Goal: Task Accomplishment & Management: Complete application form

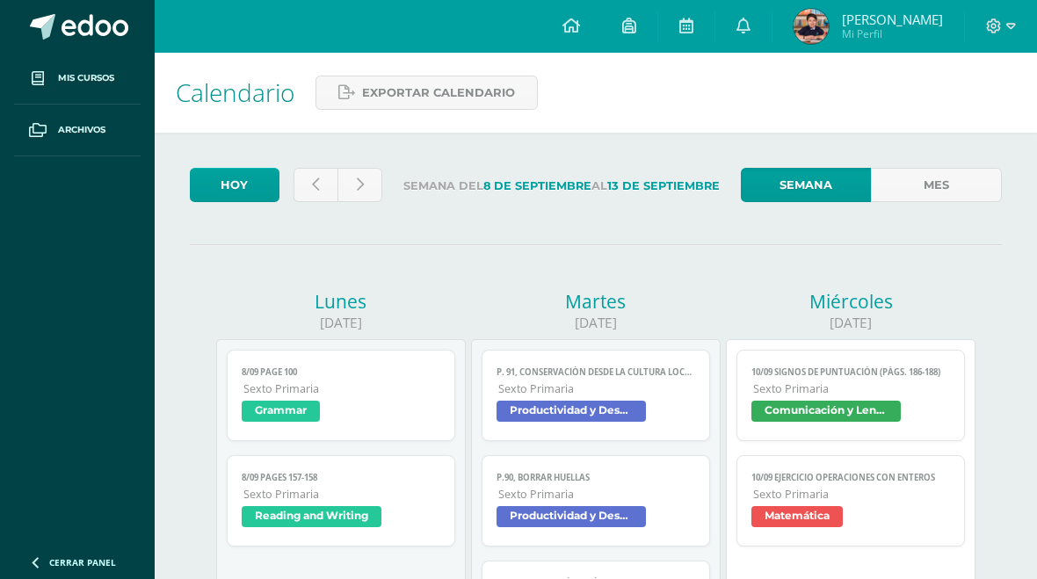
click at [303, 175] on link at bounding box center [316, 185] width 45 height 34
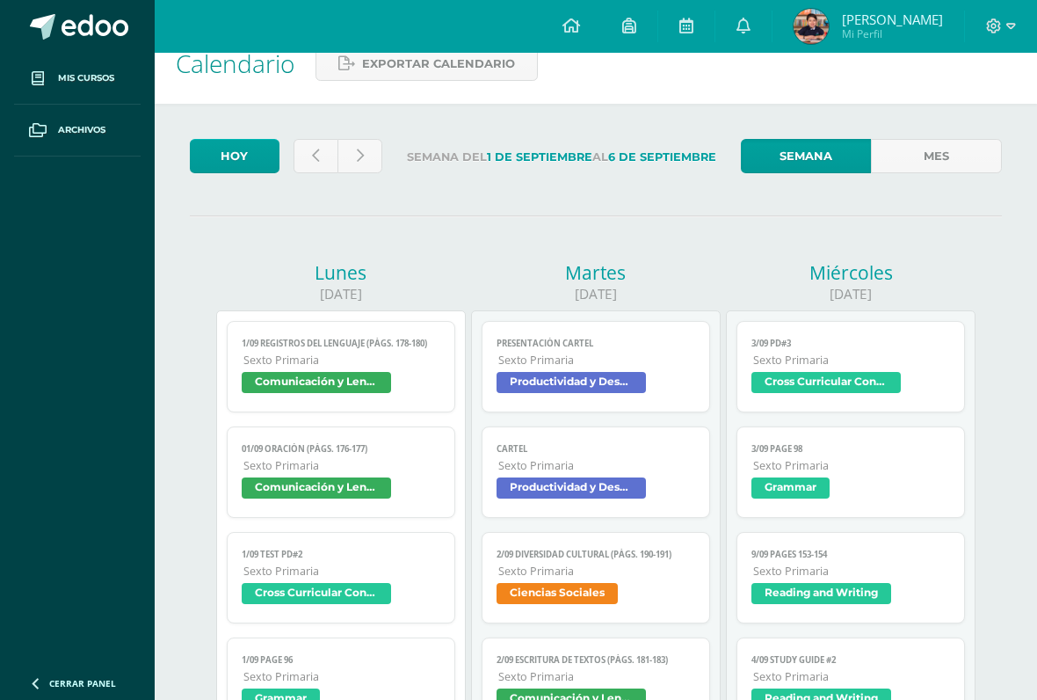
scroll to position [35, 0]
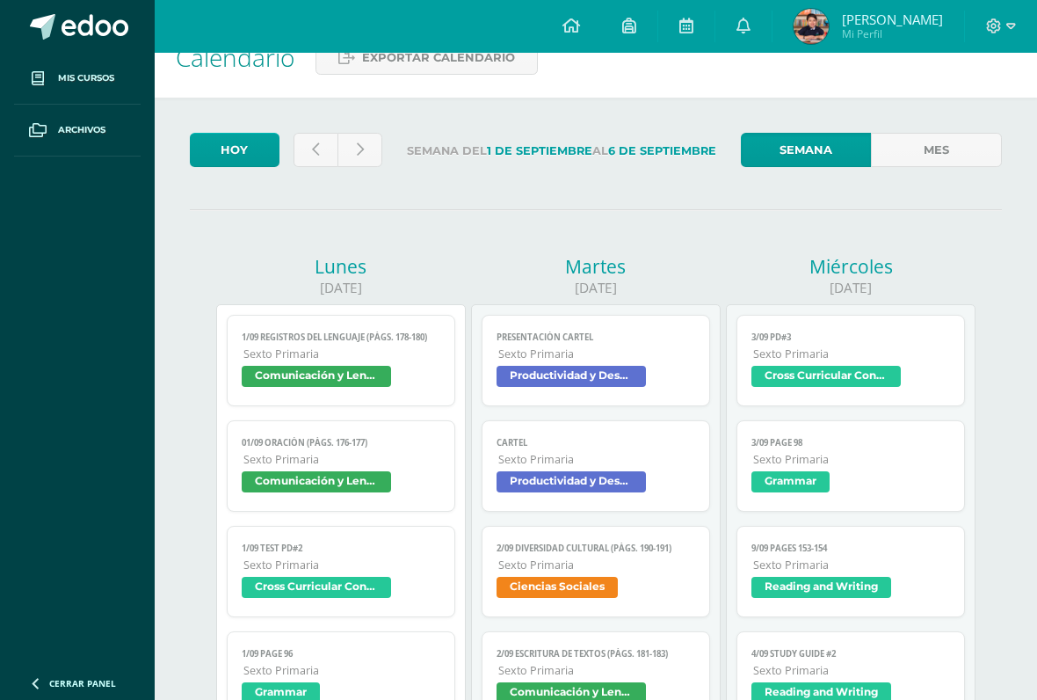
click at [305, 159] on link at bounding box center [316, 150] width 45 height 34
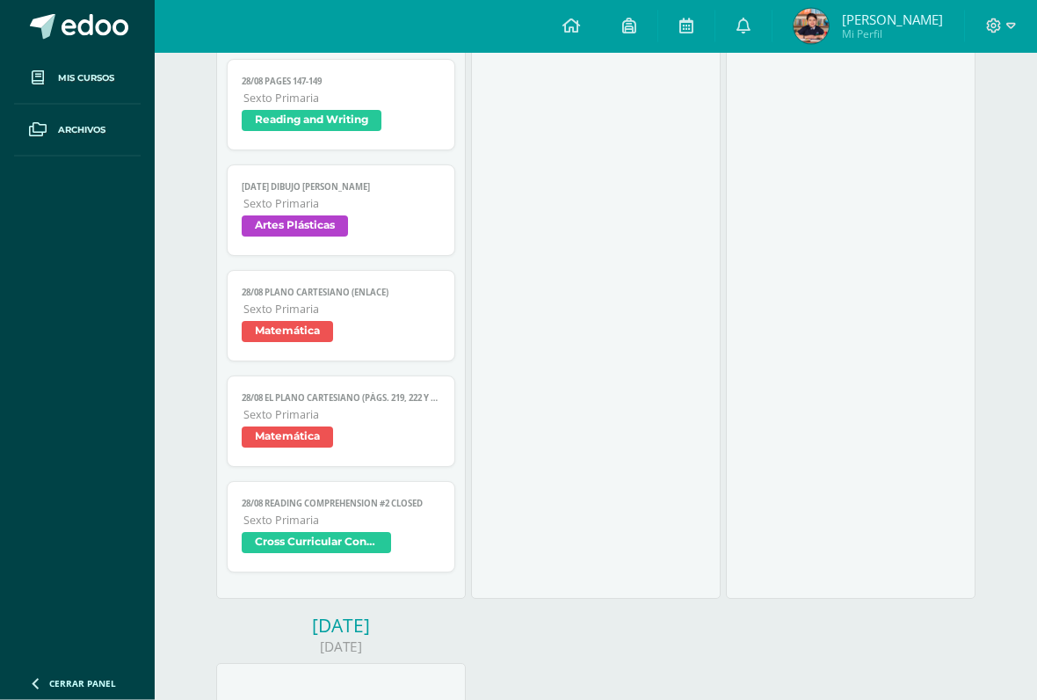
scroll to position [1747, 0]
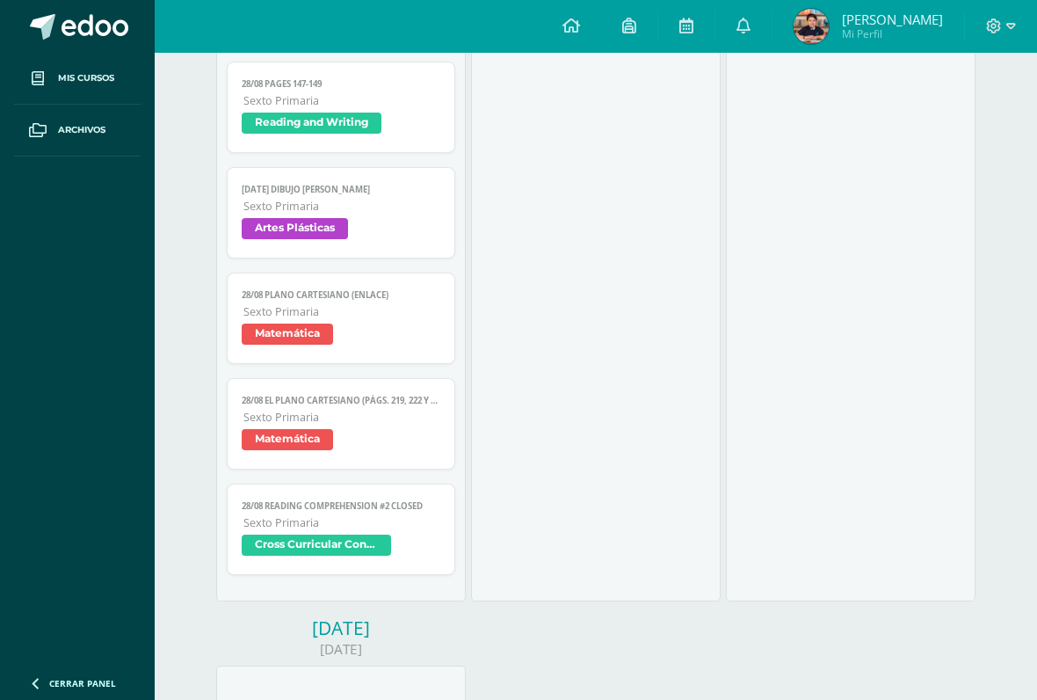
click at [425, 530] on span "Sexto Primaria" at bounding box center [342, 522] width 196 height 15
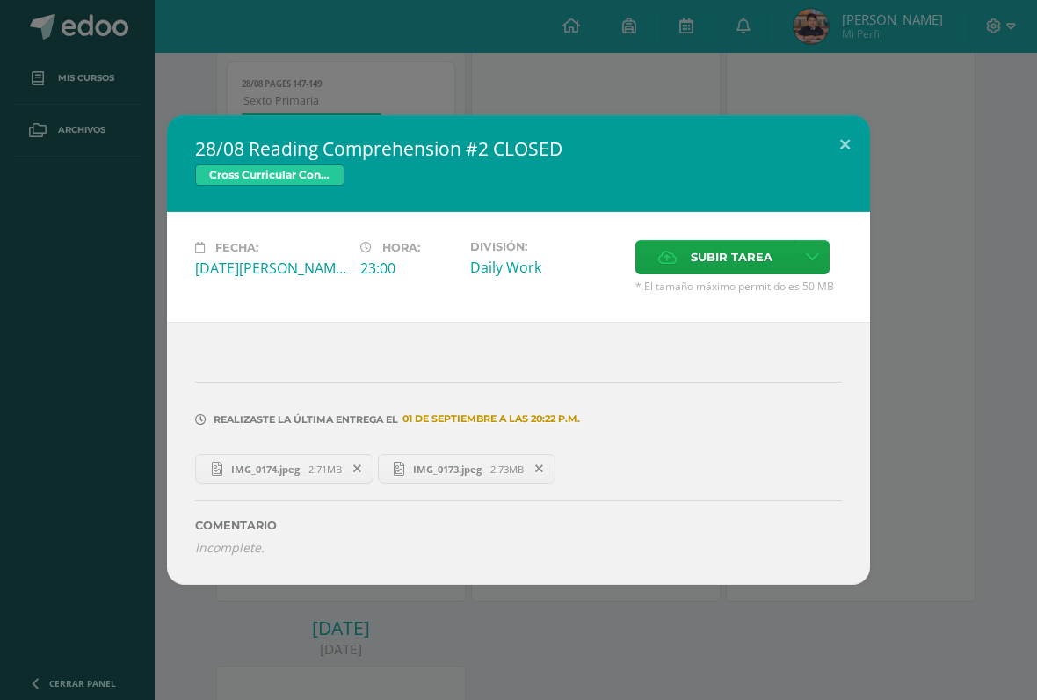
click at [849, 141] on button at bounding box center [845, 145] width 50 height 60
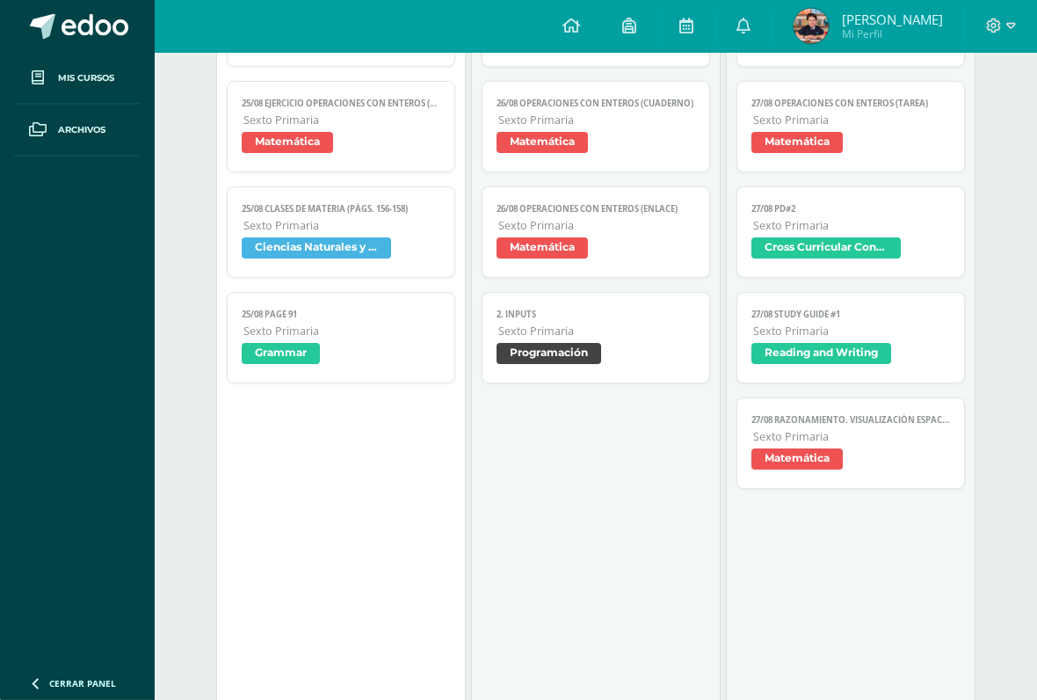
scroll to position [585, 0]
click at [938, 320] on span "27/08 Study Guide #1" at bounding box center [851, 314] width 198 height 11
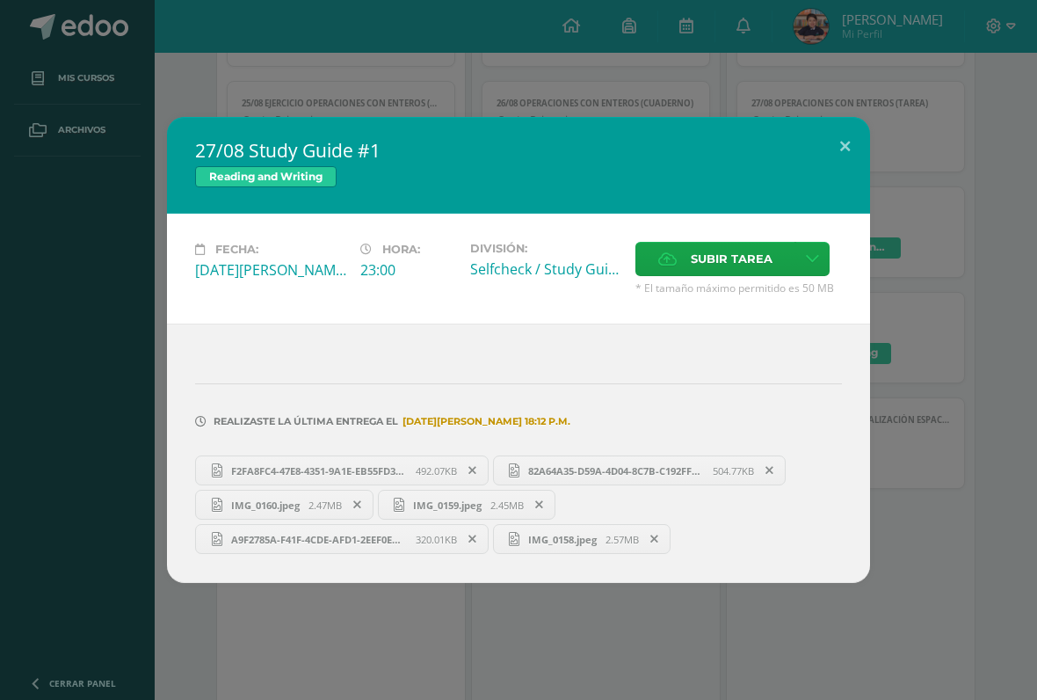
click at [270, 472] on span "F2FA8FC4-47E8-4351-9A1E-EB55FD35C379.png" at bounding box center [318, 470] width 193 height 13
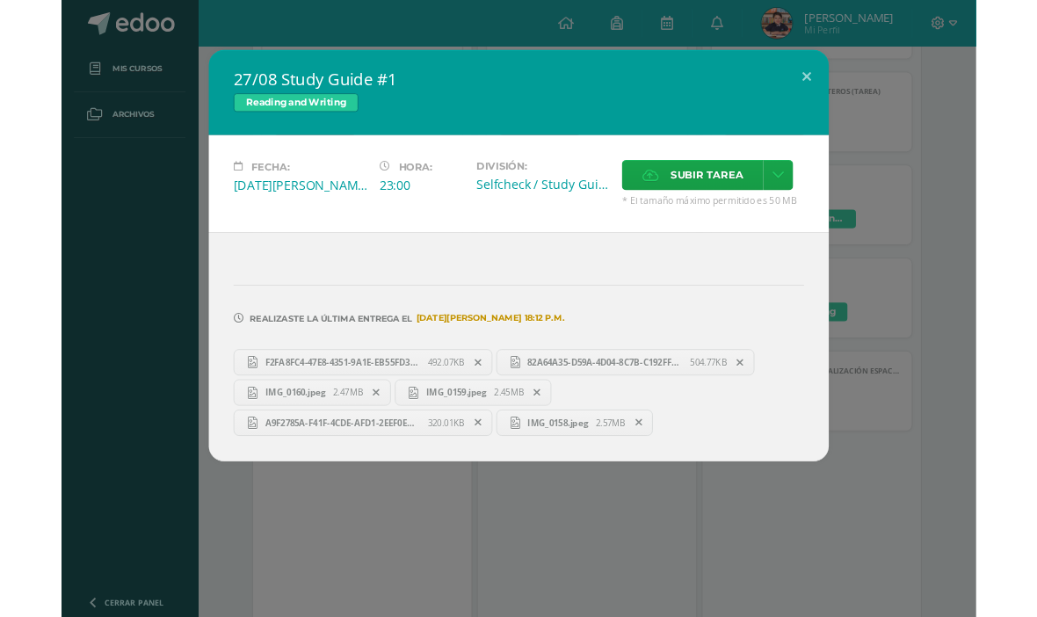
scroll to position [635, 0]
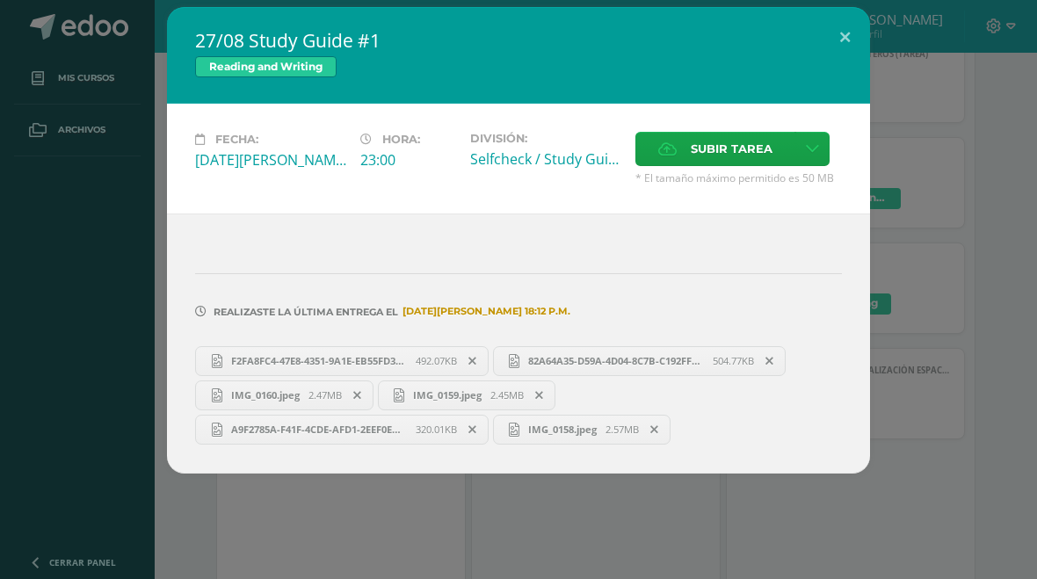
click at [385, 354] on link "F2FA8FC4-47E8-4351-9A1E-EB55FD35C379.png 492.07KB" at bounding box center [342, 361] width 294 height 30
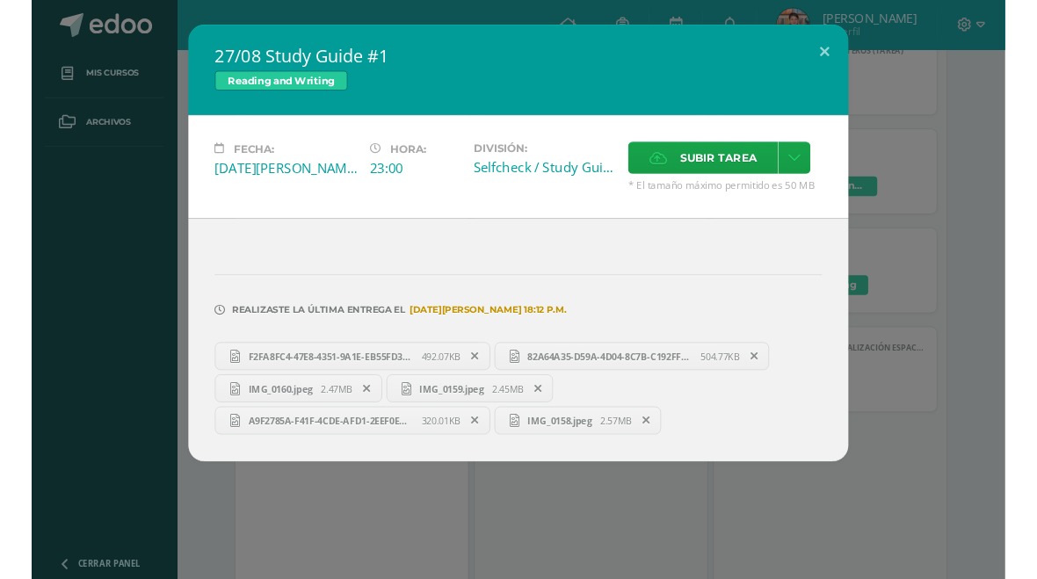
scroll to position [650, 0]
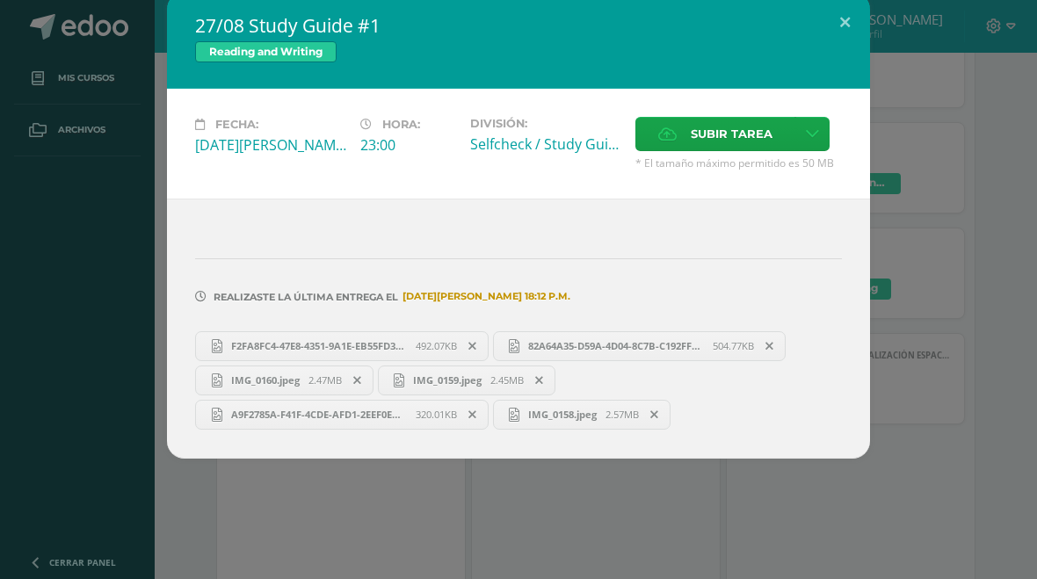
click at [731, 353] on span "504.77KB" at bounding box center [733, 345] width 41 height 13
click at [252, 371] on link "IMG_0160.jpeg 2.47MB" at bounding box center [284, 381] width 178 height 30
click at [404, 381] on icon at bounding box center [399, 381] width 11 height 14
click at [237, 412] on span "A9F2785A-F41F-4CDE-AFD1-2EEF0EB323F5.jpeg" at bounding box center [318, 414] width 193 height 13
click at [543, 421] on span "IMG_0158.jpeg" at bounding box center [563, 414] width 86 height 13
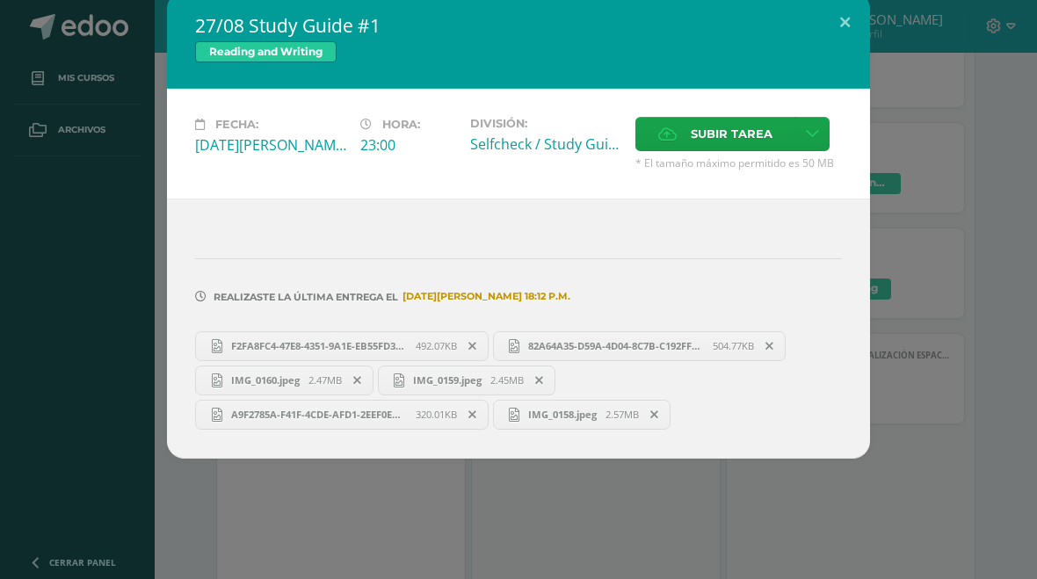
click at [832, 21] on button at bounding box center [845, 22] width 50 height 60
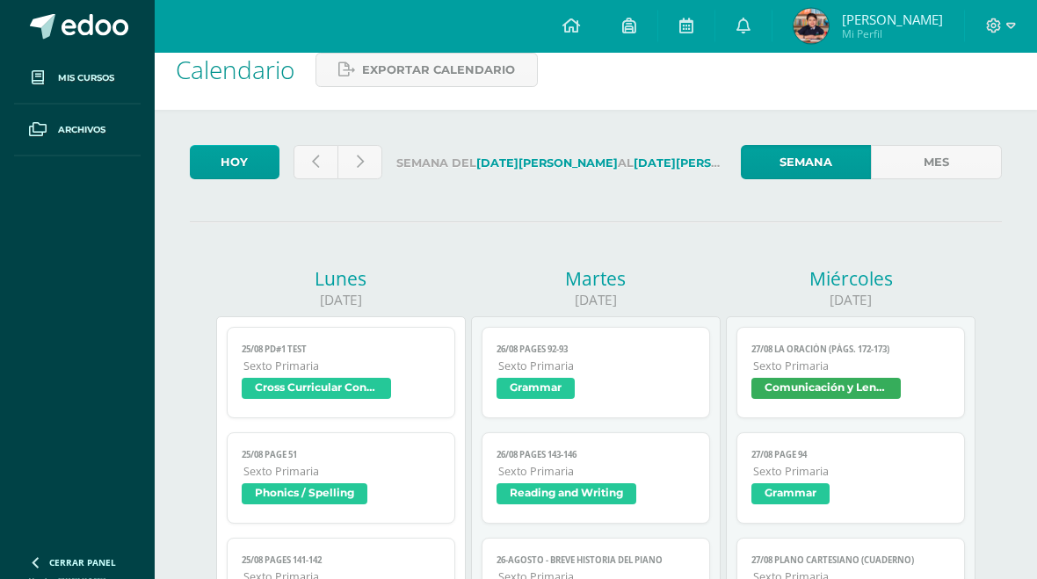
scroll to position [0, 0]
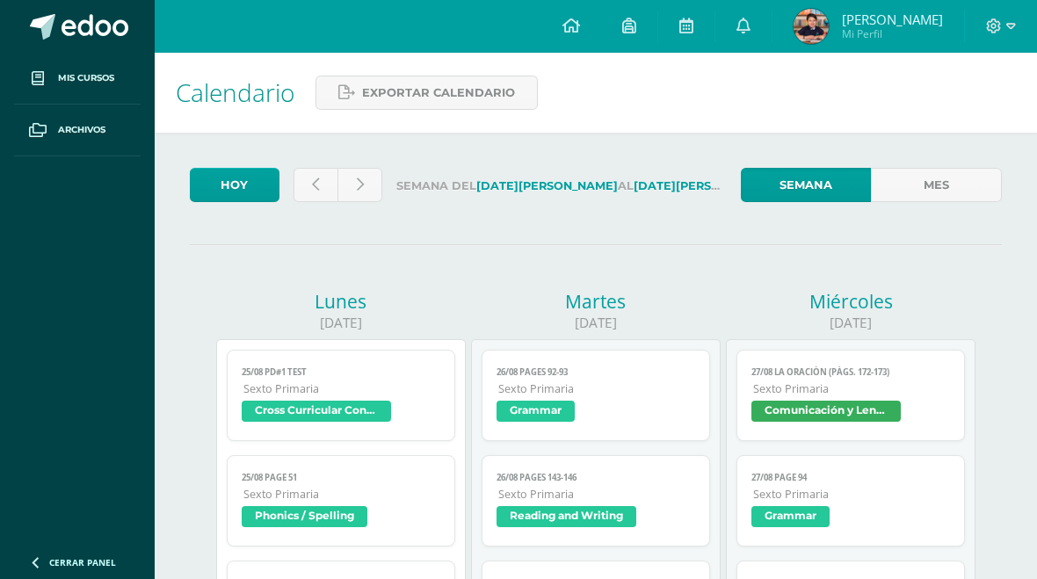
click at [358, 188] on icon at bounding box center [360, 185] width 7 height 15
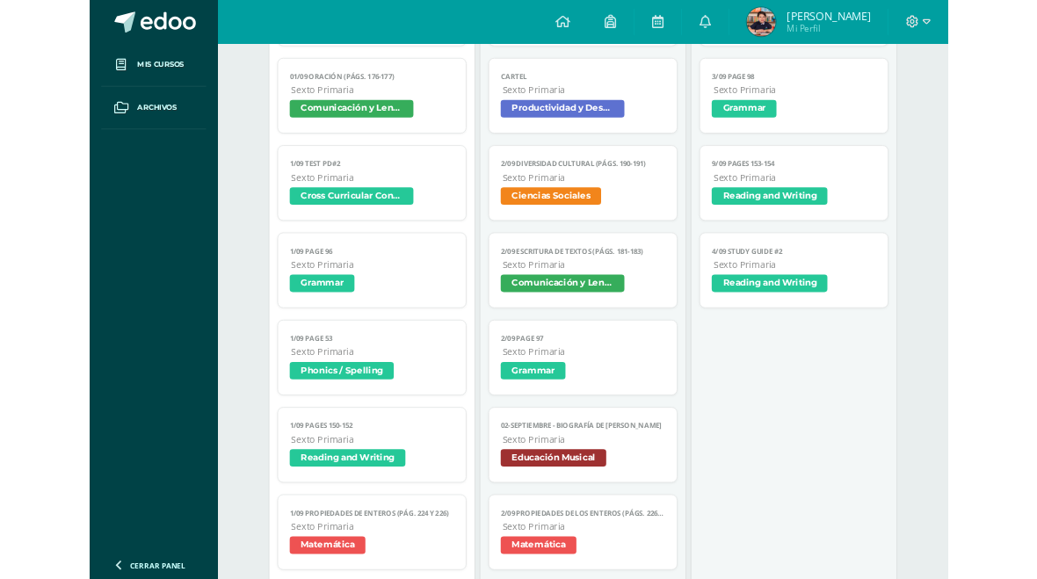
scroll to position [373, 0]
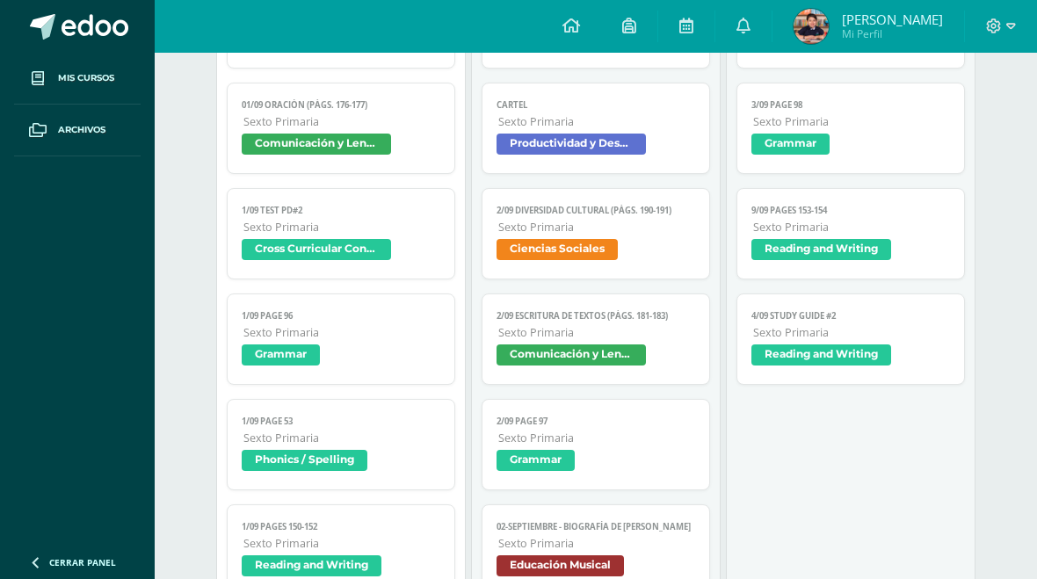
click at [906, 340] on span "Sexto Primaria" at bounding box center [851, 332] width 196 height 15
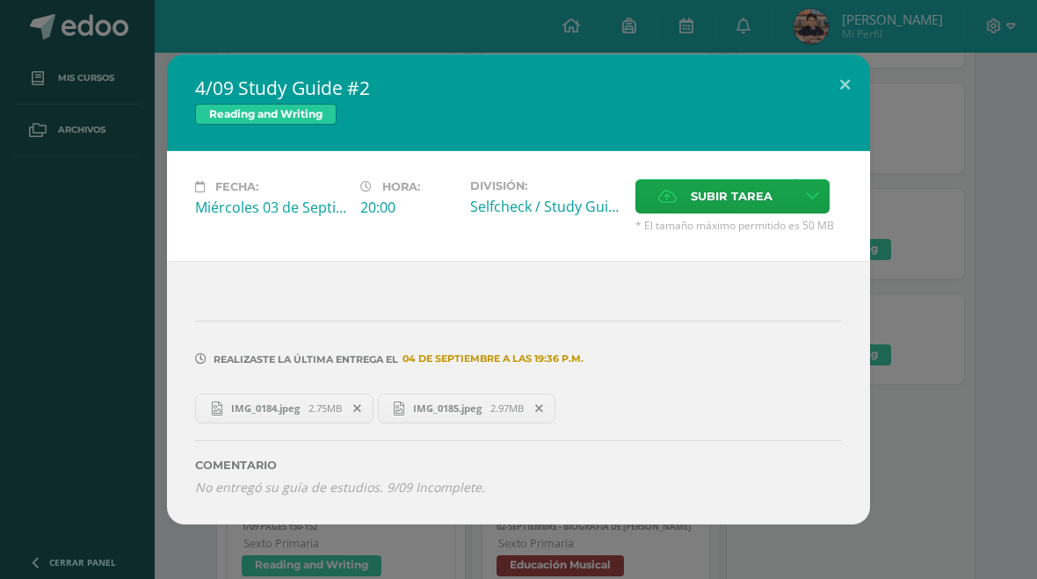
click at [300, 413] on span "IMG_0184.jpeg" at bounding box center [265, 408] width 86 height 13
click at [427, 415] on span "IMG_0185.jpeg" at bounding box center [447, 408] width 86 height 13
click at [736, 194] on span "Subir tarea" at bounding box center [732, 196] width 82 height 33
click at [0, 0] on input "Subir tarea" at bounding box center [0, 0] width 0 height 0
click at [752, 191] on span "Subir tarea" at bounding box center [732, 196] width 82 height 33
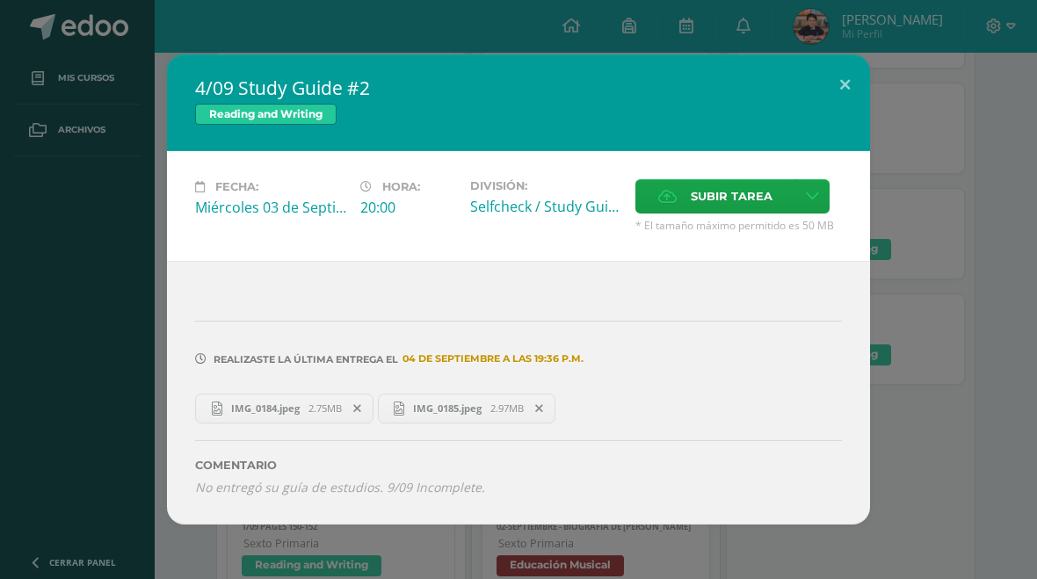
click at [0, 0] on input "Subir tarea" at bounding box center [0, 0] width 0 height 0
click at [1032, 280] on div "4/09 Study Guide #2 Reading and Writing Fecha: Miércoles 03 de Septiembre Hora:…" at bounding box center [518, 289] width 1037 height 579
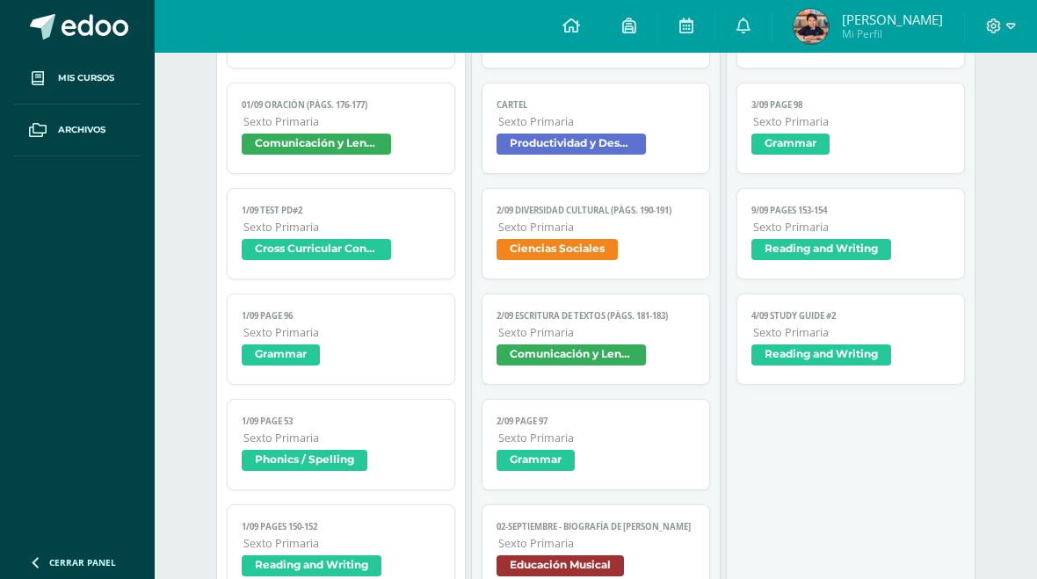
click at [912, 337] on span "Sexto Primaria" at bounding box center [851, 332] width 196 height 15
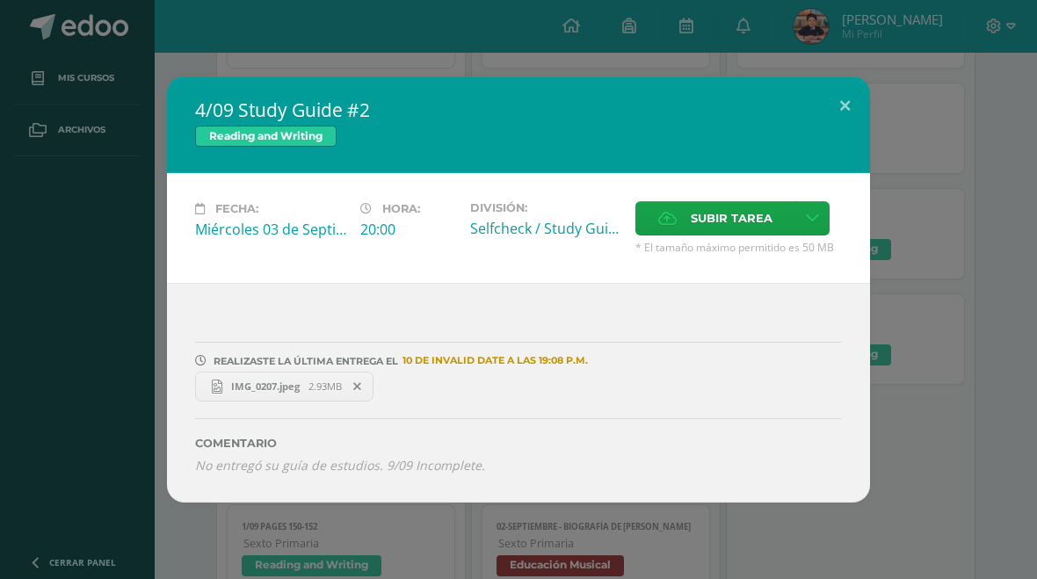
click at [846, 103] on button at bounding box center [845, 106] width 50 height 60
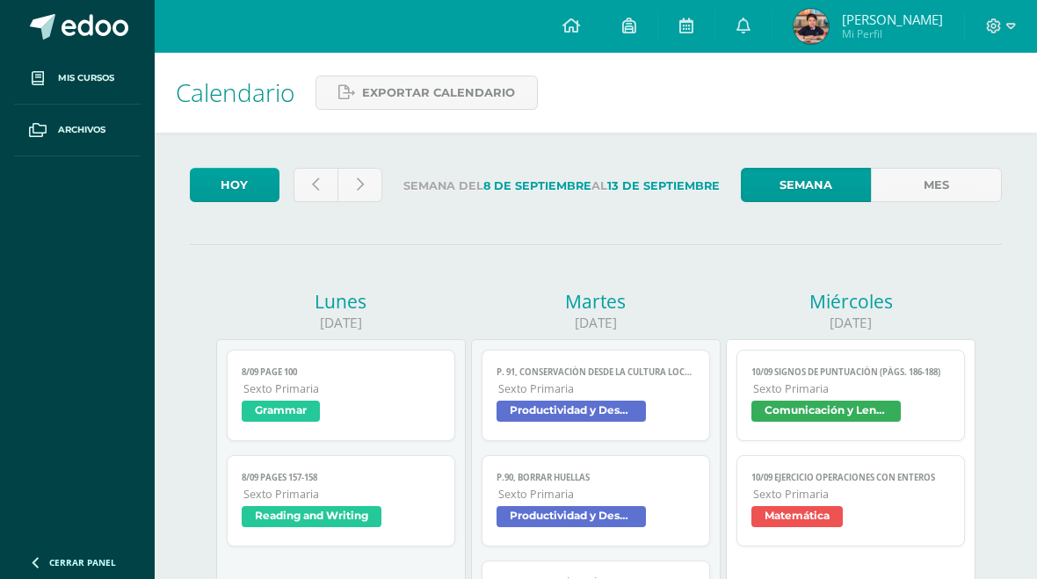
click at [310, 186] on link at bounding box center [316, 185] width 45 height 34
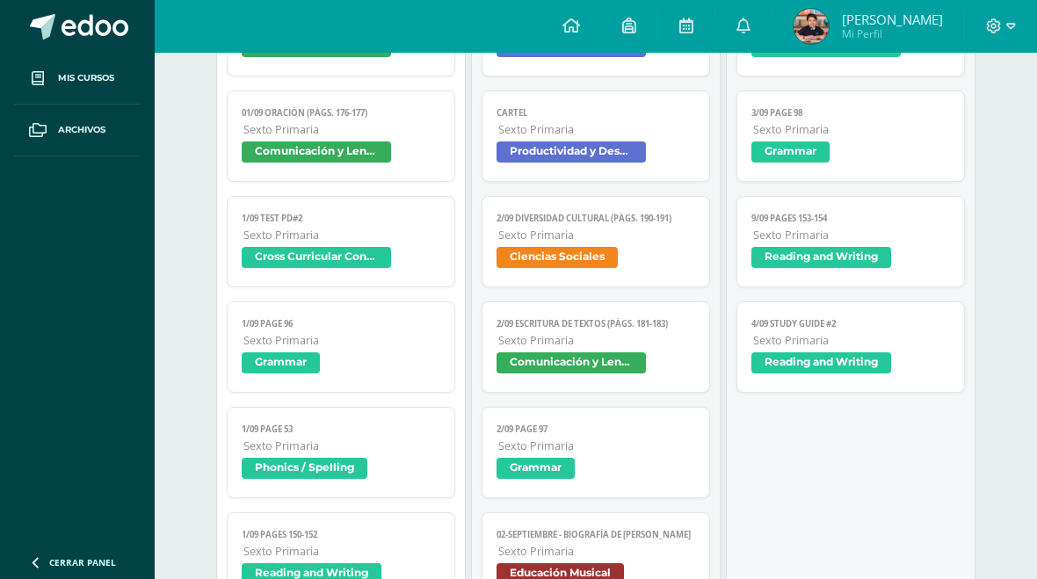
scroll to position [365, 0]
click at [903, 345] on span "Sexto Primaria" at bounding box center [851, 340] width 196 height 15
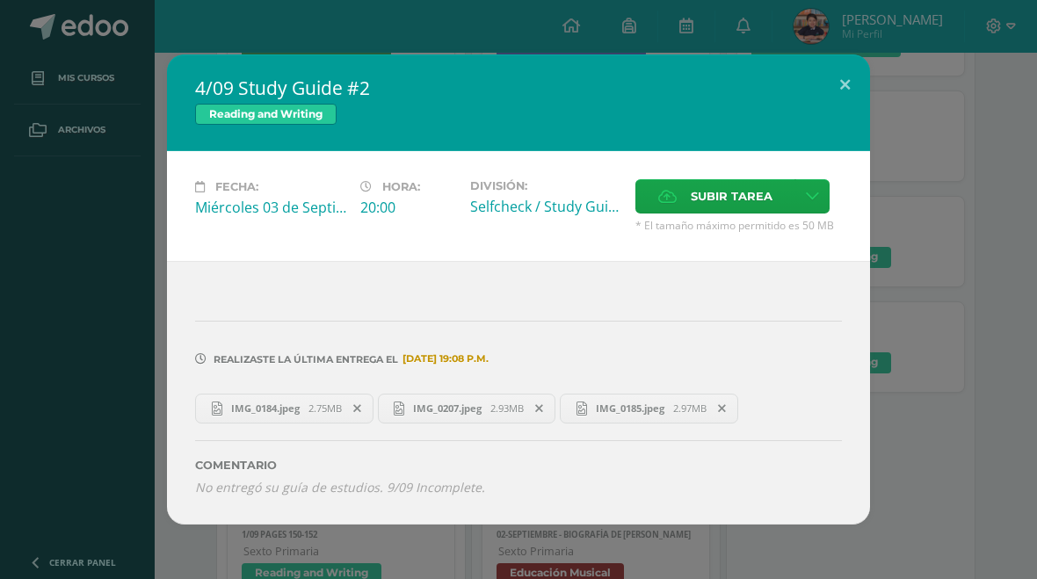
click at [667, 424] on link "IMG_0185.jpeg 2.97MB" at bounding box center [649, 409] width 178 height 30
click at [472, 418] on link "IMG_0207.jpeg 2.93MB" at bounding box center [467, 409] width 178 height 30
click at [232, 395] on link "IMG_0184.jpeg 2.75MB" at bounding box center [284, 409] width 178 height 30
click at [440, 413] on span "IMG_0207.jpeg" at bounding box center [447, 408] width 86 height 13
click at [613, 415] on span "IMG_0185.jpeg" at bounding box center [630, 408] width 86 height 13
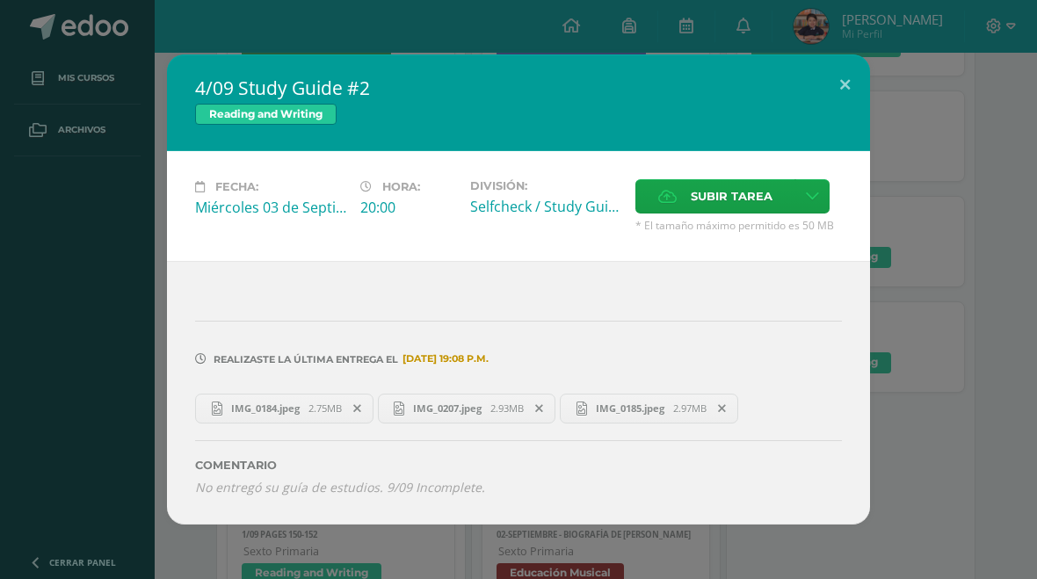
click at [846, 76] on button at bounding box center [845, 85] width 50 height 60
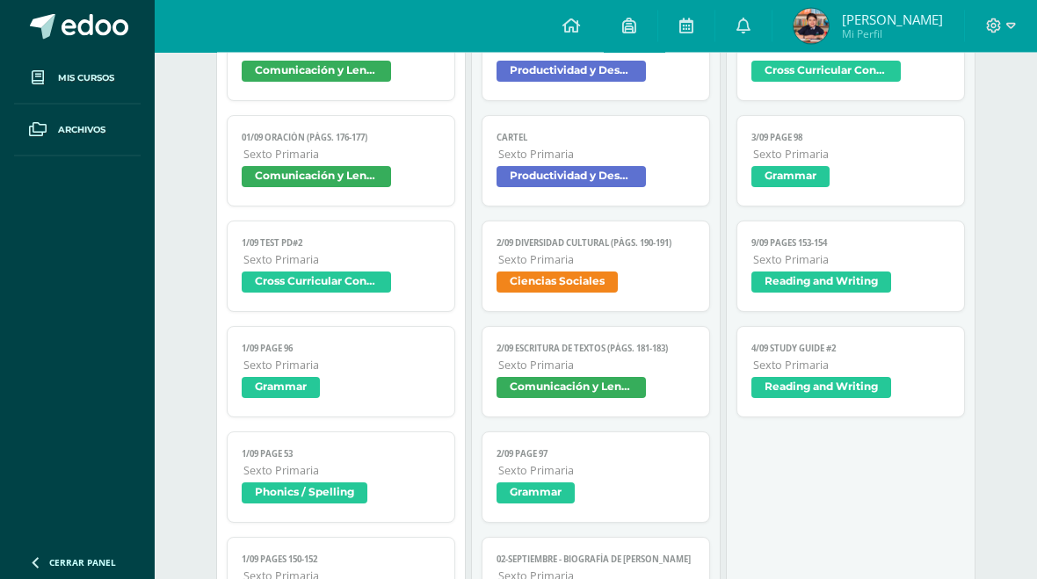
scroll to position [0, 0]
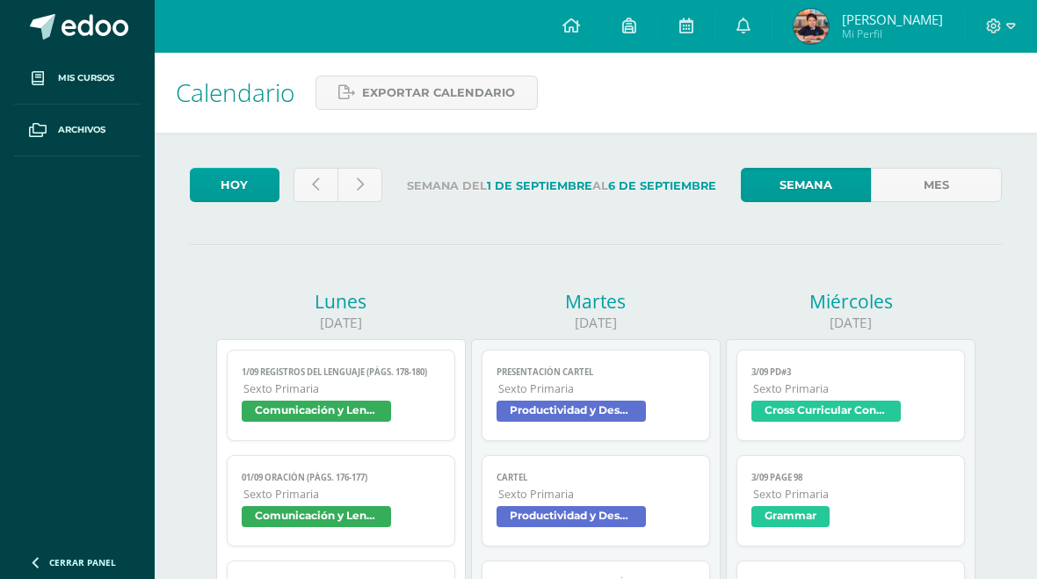
click at [360, 179] on icon at bounding box center [360, 185] width 7 height 15
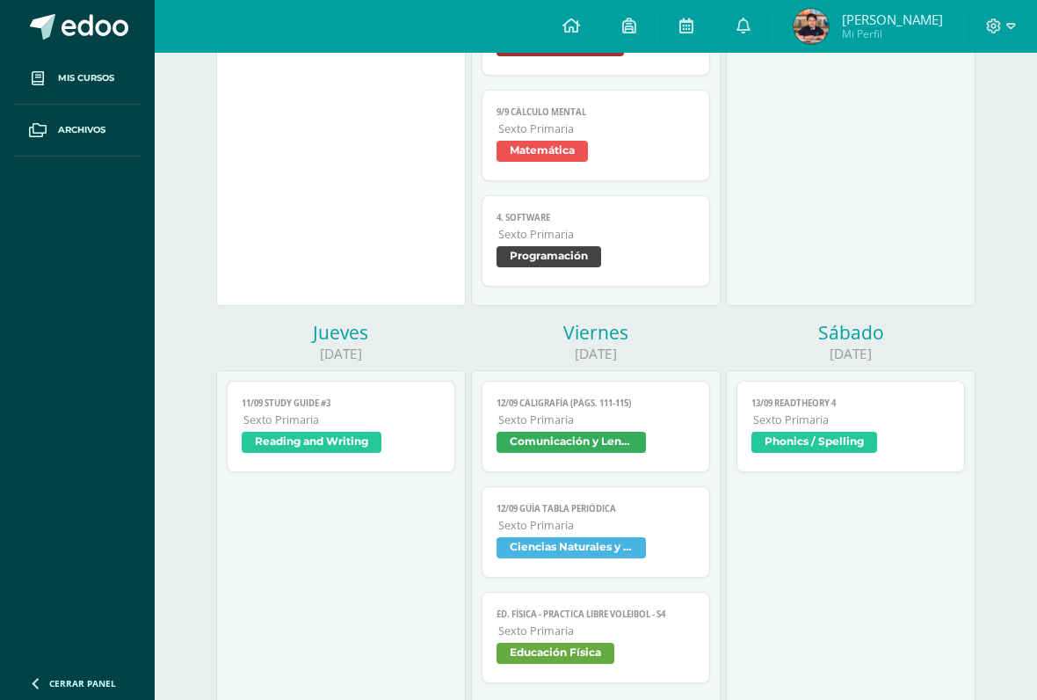
scroll to position [629, 0]
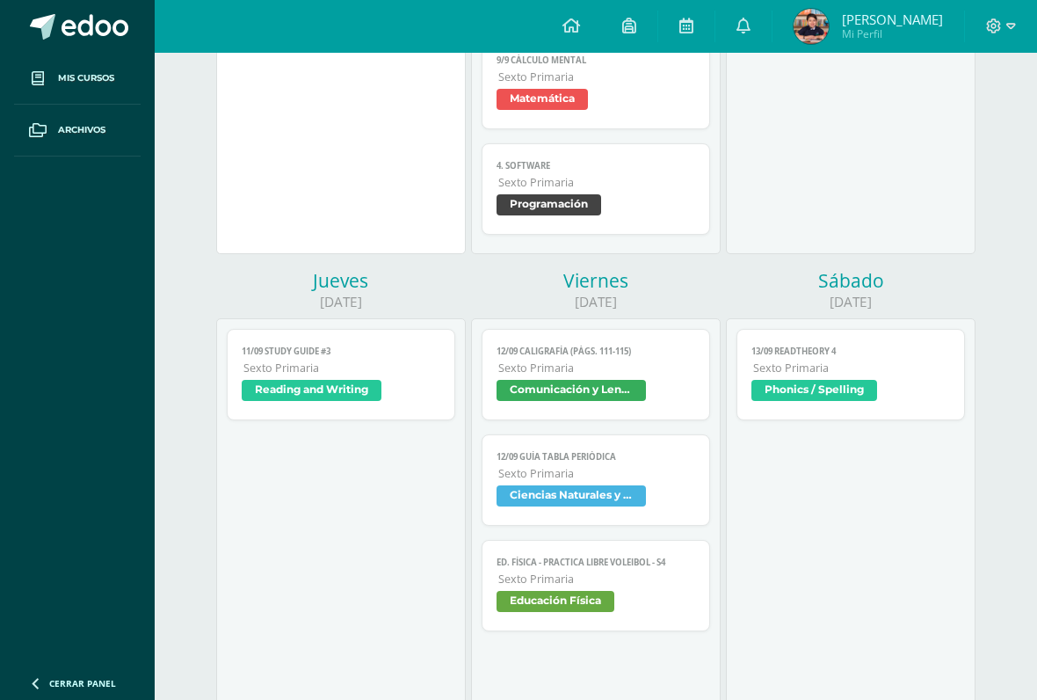
click at [413, 405] on span "Reading and Writing" at bounding box center [341, 392] width 198 height 25
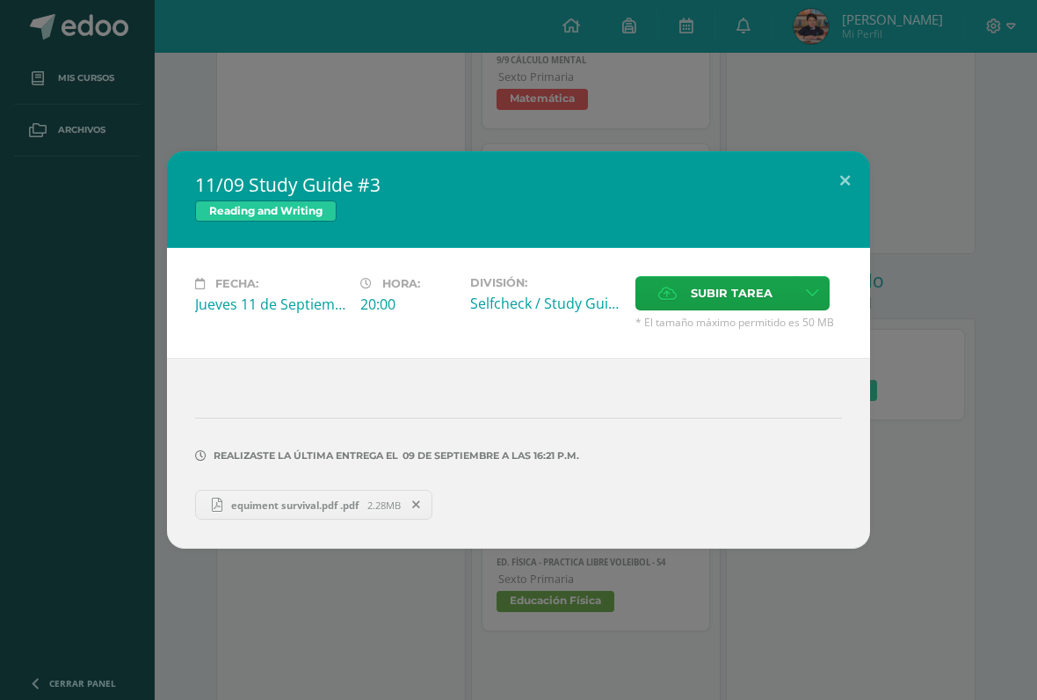
click at [355, 512] on span "equiment survival.pdf .pdf" at bounding box center [294, 504] width 145 height 13
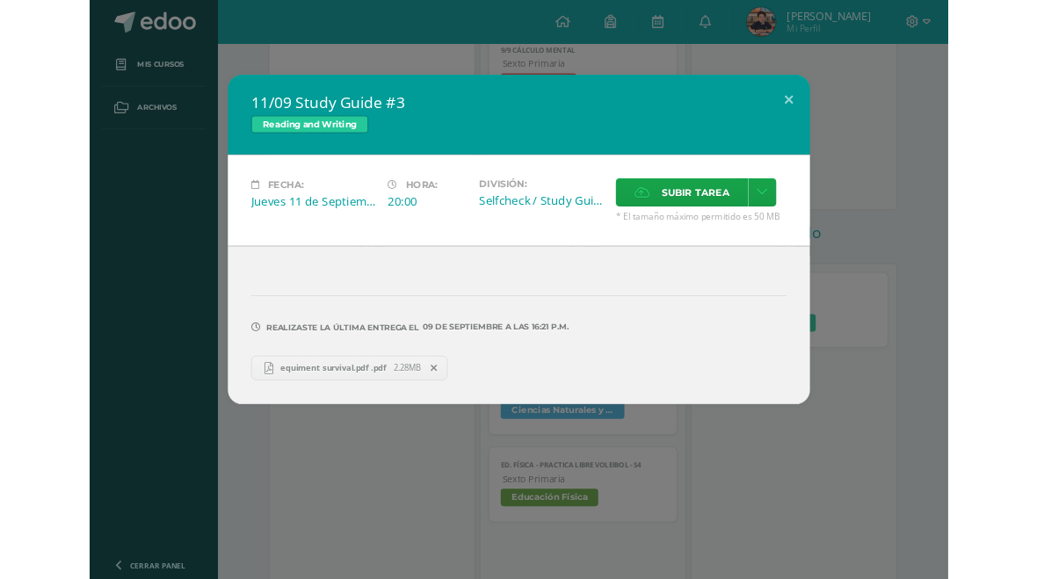
scroll to position [678, 0]
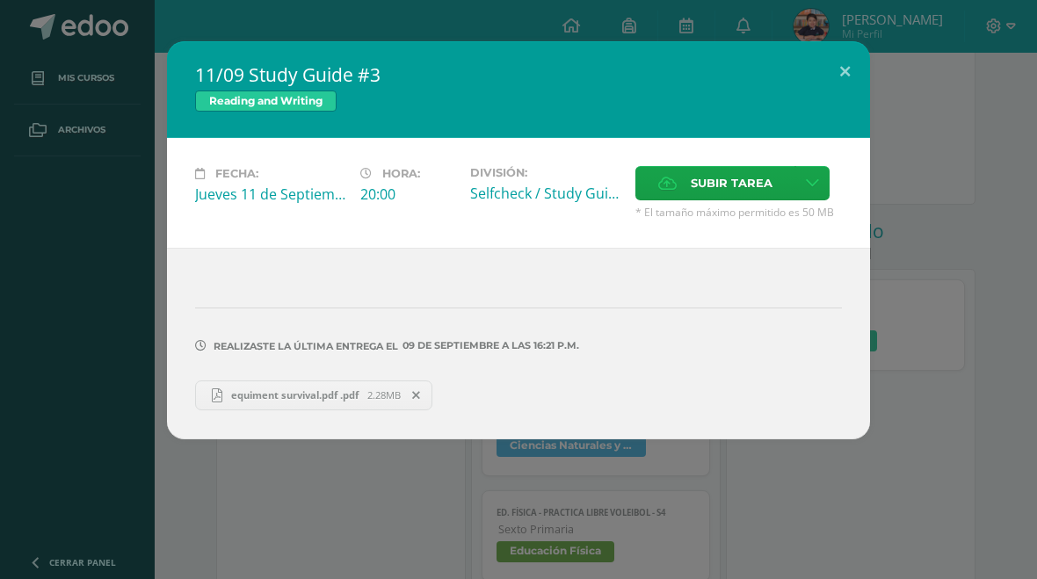
click at [846, 72] on button at bounding box center [845, 71] width 50 height 60
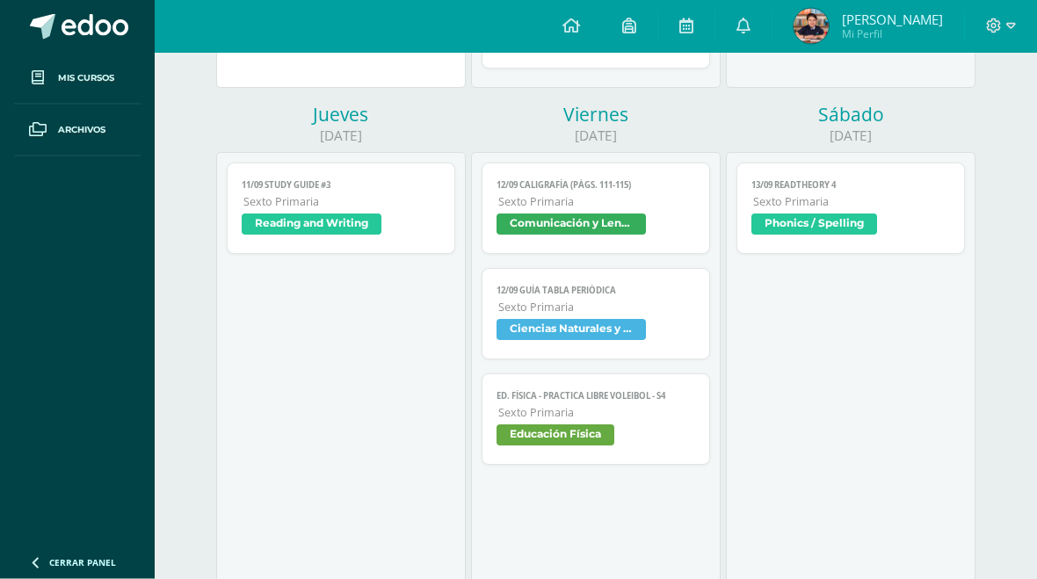
scroll to position [792, 0]
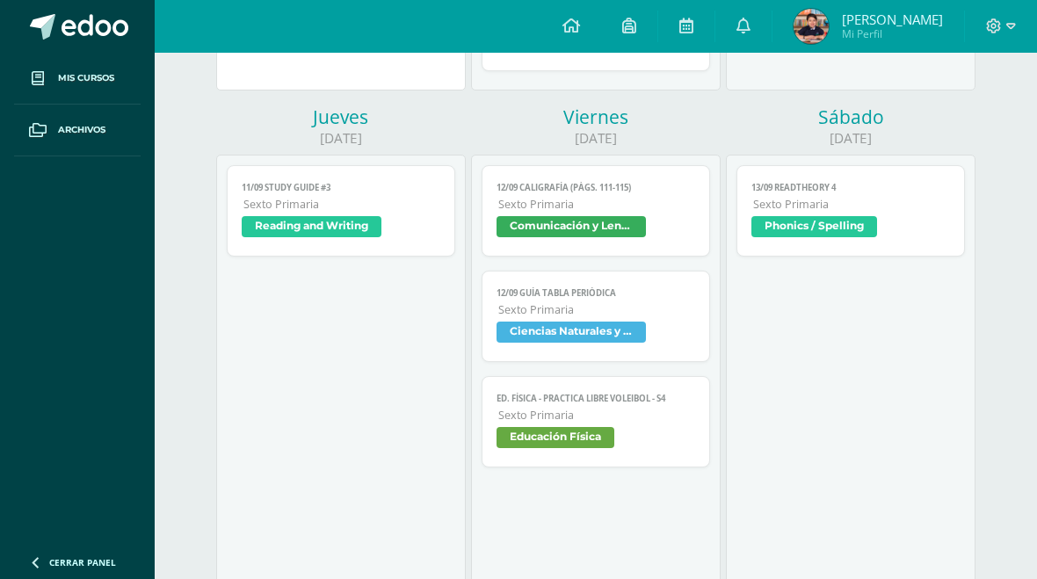
click at [683, 337] on span "Ciencias Naturales y Tecnología" at bounding box center [596, 334] width 198 height 25
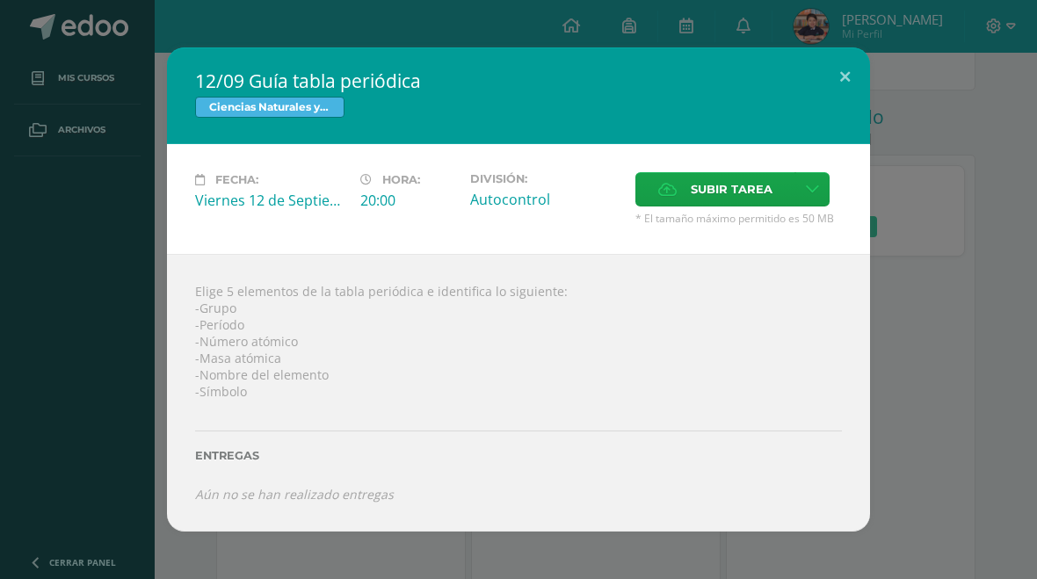
click at [747, 188] on span "Subir tarea" at bounding box center [732, 189] width 82 height 33
click at [0, 0] on input "Subir tarea" at bounding box center [0, 0] width 0 height 0
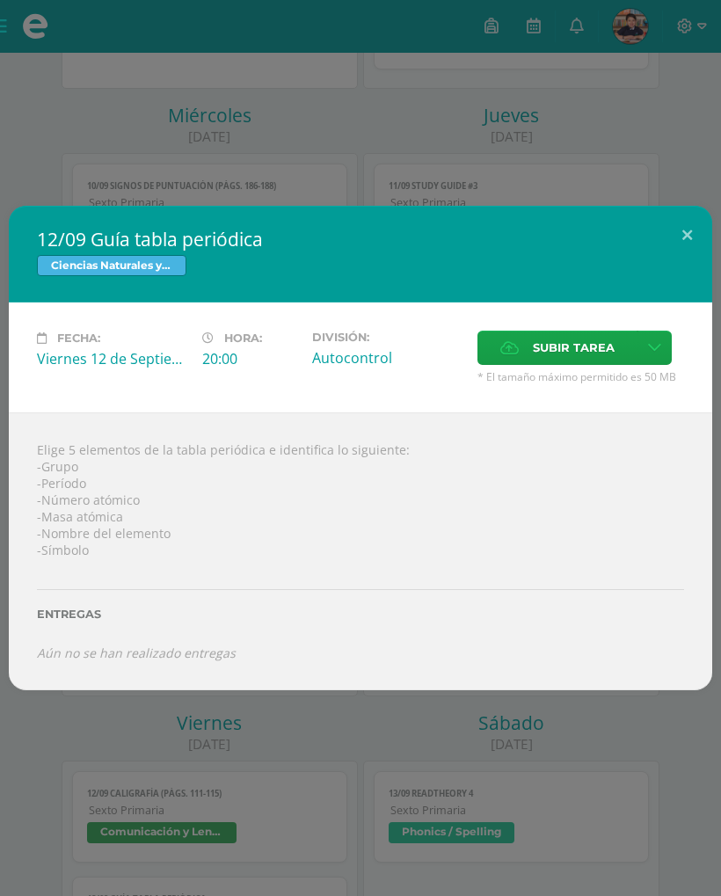
click at [556, 356] on span "Subir tarea" at bounding box center [574, 347] width 82 height 33
click at [0, 0] on input "Subir tarea" at bounding box center [0, 0] width 0 height 0
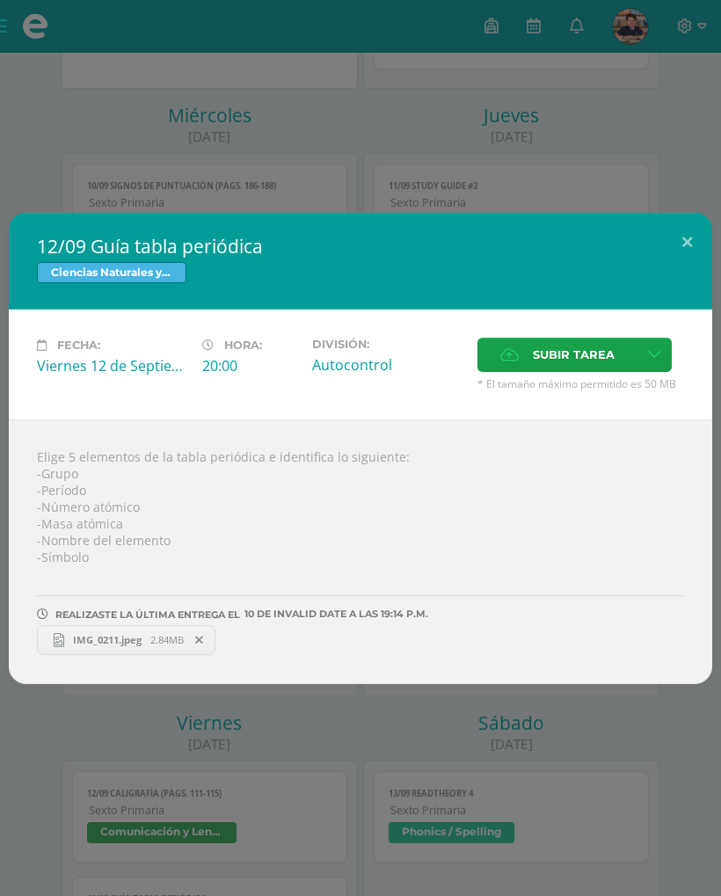
click at [572, 342] on span "Subir tarea" at bounding box center [574, 354] width 82 height 33
click at [0, 0] on input "Subir tarea" at bounding box center [0, 0] width 0 height 0
click at [663, 236] on button at bounding box center [687, 243] width 50 height 60
